Goal: Task Accomplishment & Management: Use online tool/utility

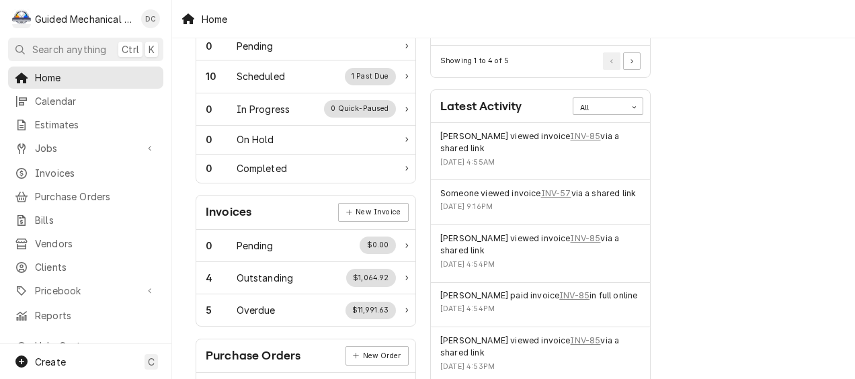
scroll to position [269, 0]
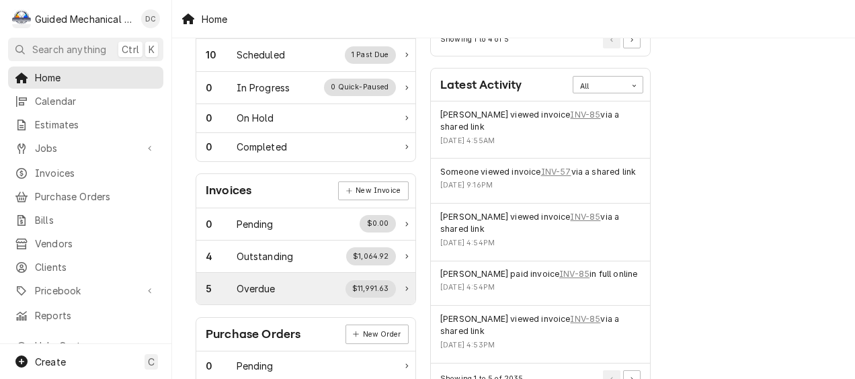
click at [298, 290] on div "5 Overdue $11,991.63" at bounding box center [301, 288] width 190 height 17
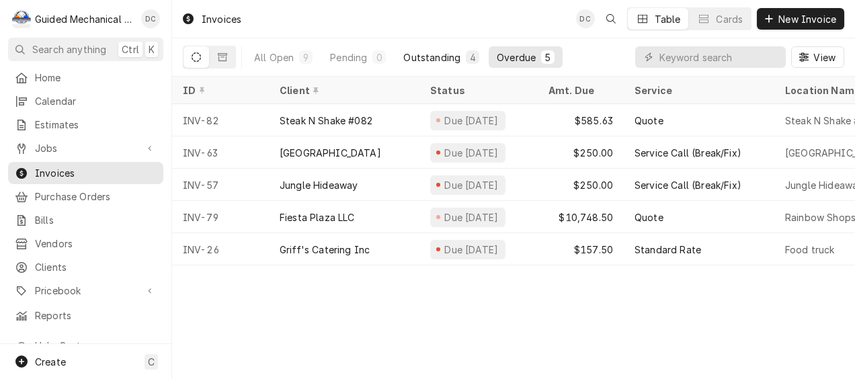
click at [434, 53] on div "Outstanding" at bounding box center [431, 57] width 57 height 14
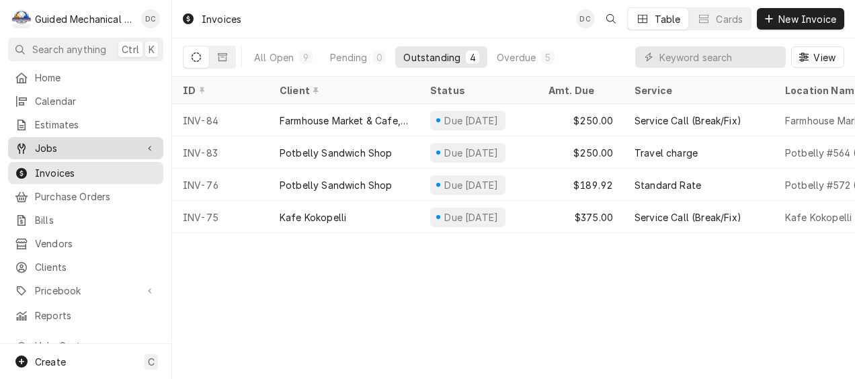
click at [64, 145] on span "Jobs" at bounding box center [86, 148] width 102 height 14
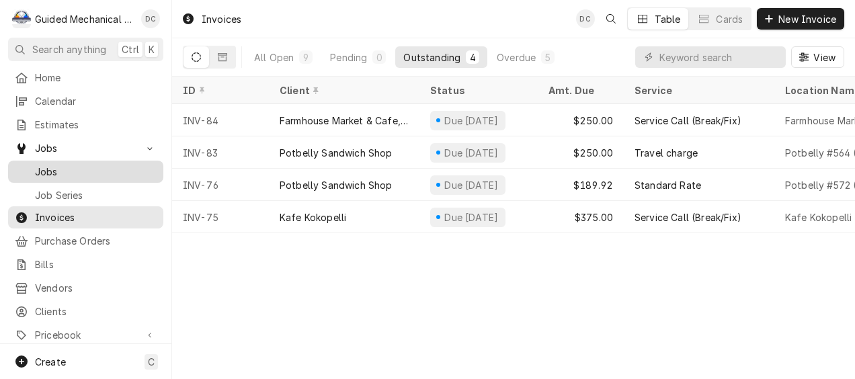
click at [74, 165] on span "Jobs" at bounding box center [96, 172] width 122 height 14
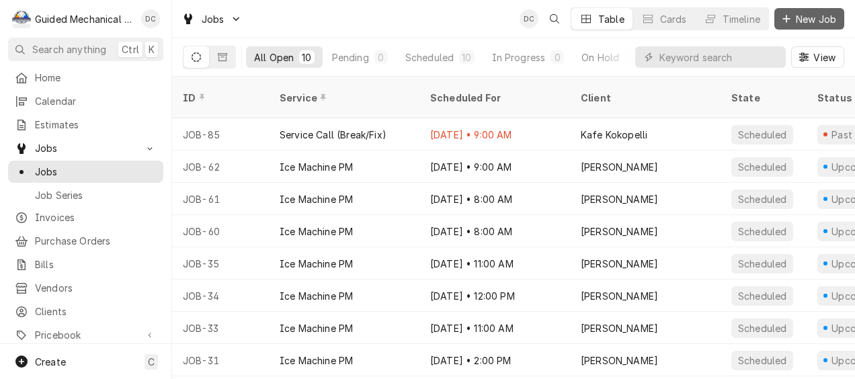
click at [810, 15] on span "New Job" at bounding box center [816, 19] width 46 height 14
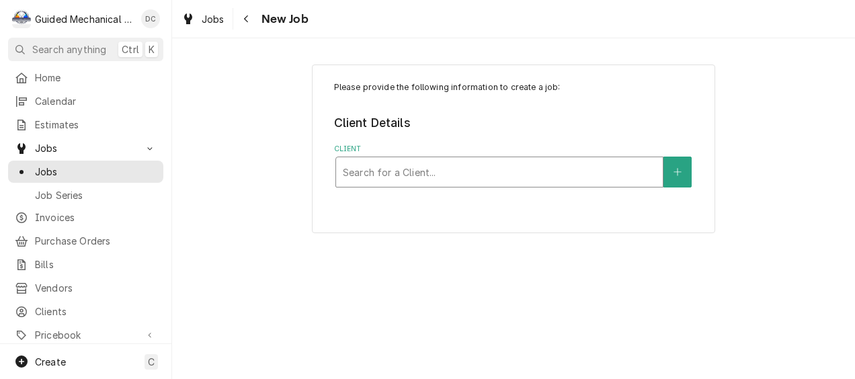
click at [528, 177] on div "Client" at bounding box center [499, 172] width 313 height 24
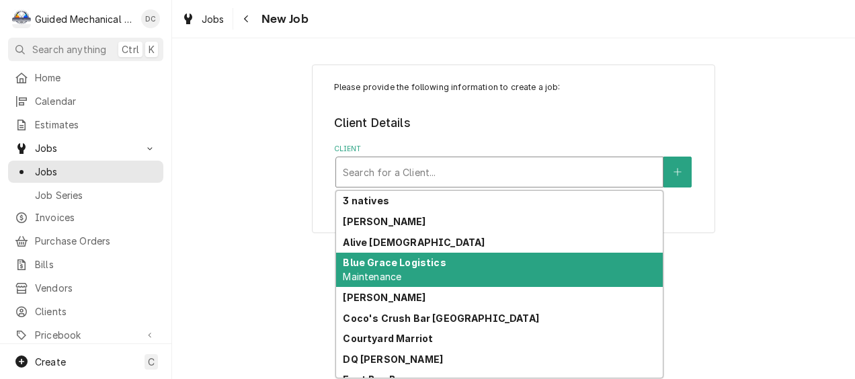
click at [452, 262] on div "Blue Grace Logistics Maintenance" at bounding box center [499, 270] width 327 height 35
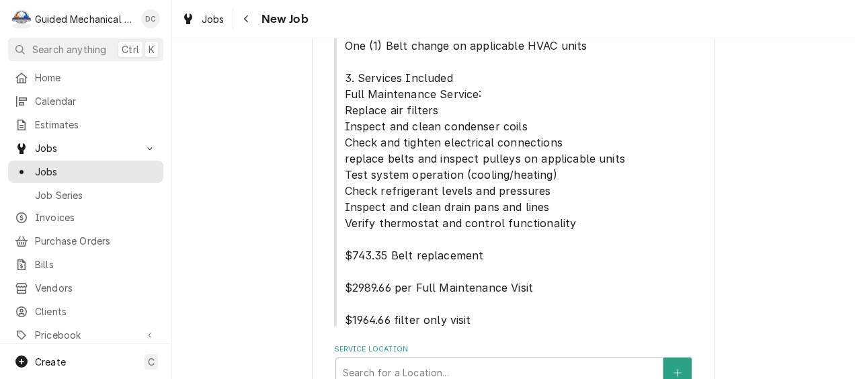
scroll to position [575, 0]
